Goal: Find specific page/section: Find specific page/section

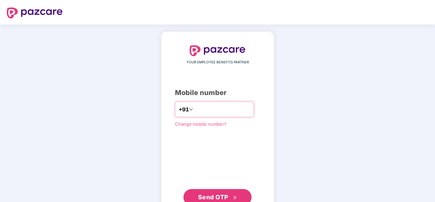
click at [201, 109] on input "number" at bounding box center [222, 109] width 56 height 11
type input "**********"
click at [226, 196] on span "Send OTP" at bounding box center [213, 196] width 30 height 7
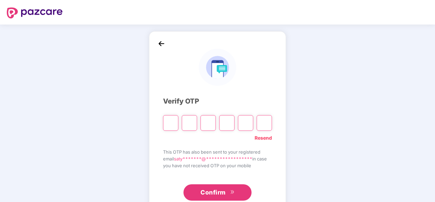
type input "*"
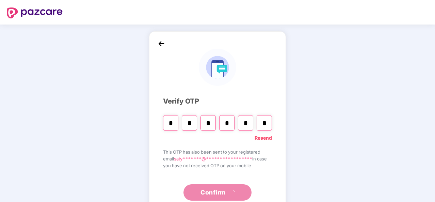
type input "*"
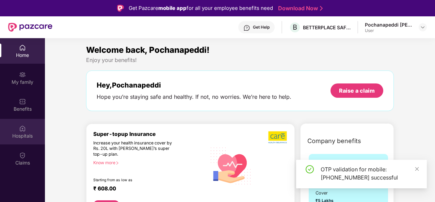
click at [29, 130] on div "Hospitals" at bounding box center [22, 132] width 45 height 26
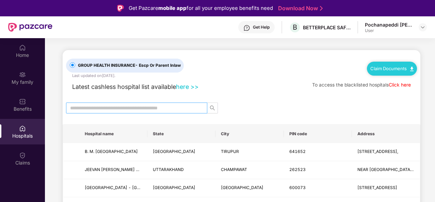
click at [129, 108] on input "text" at bounding box center [134, 107] width 128 height 7
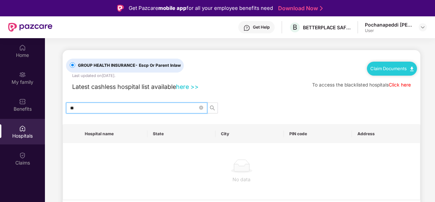
type input "*"
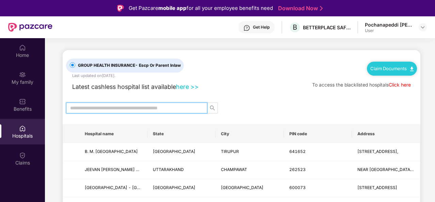
click at [404, 84] on link "Click here" at bounding box center [400, 84] width 22 height 5
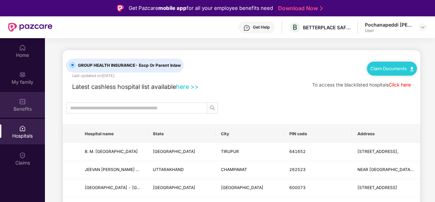
click at [23, 102] on img at bounding box center [22, 101] width 7 height 7
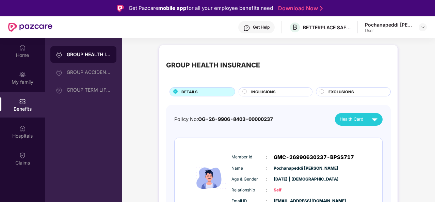
click at [89, 50] on div "GROUP HEALTH INSURANCE" at bounding box center [83, 54] width 66 height 16
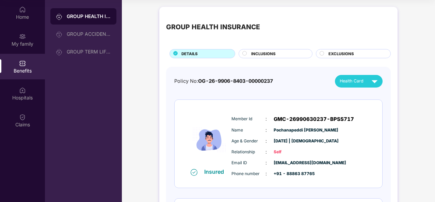
click at [279, 56] on div "INCLUSIONS" at bounding box center [278, 54] width 61 height 7
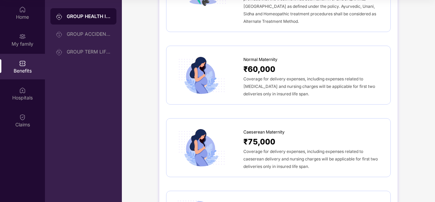
scroll to position [646, 0]
